Goal: Task Accomplishment & Management: Use online tool/utility

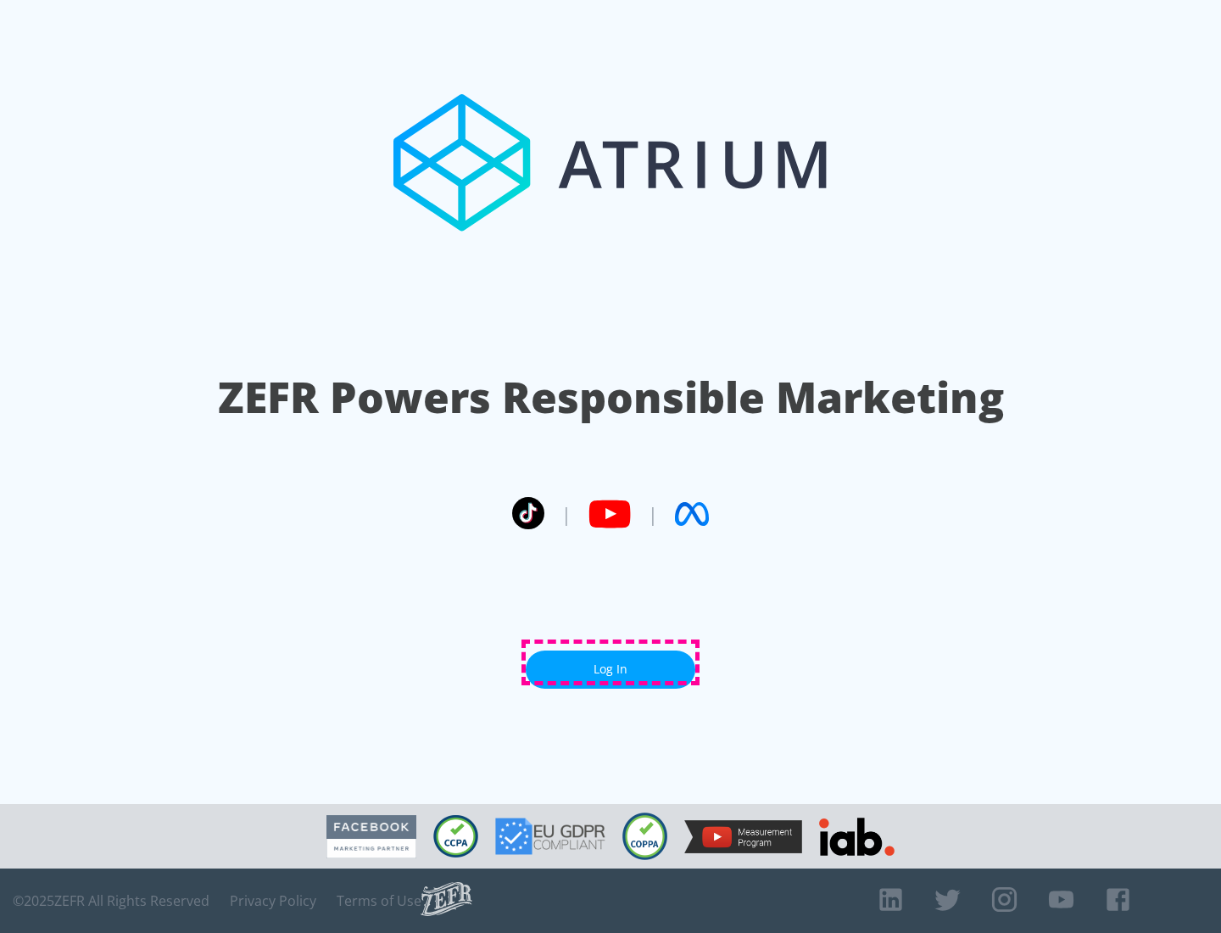
click at [610, 662] on link "Log In" at bounding box center [611, 669] width 170 height 38
